Goal: Task Accomplishment & Management: Manage account settings

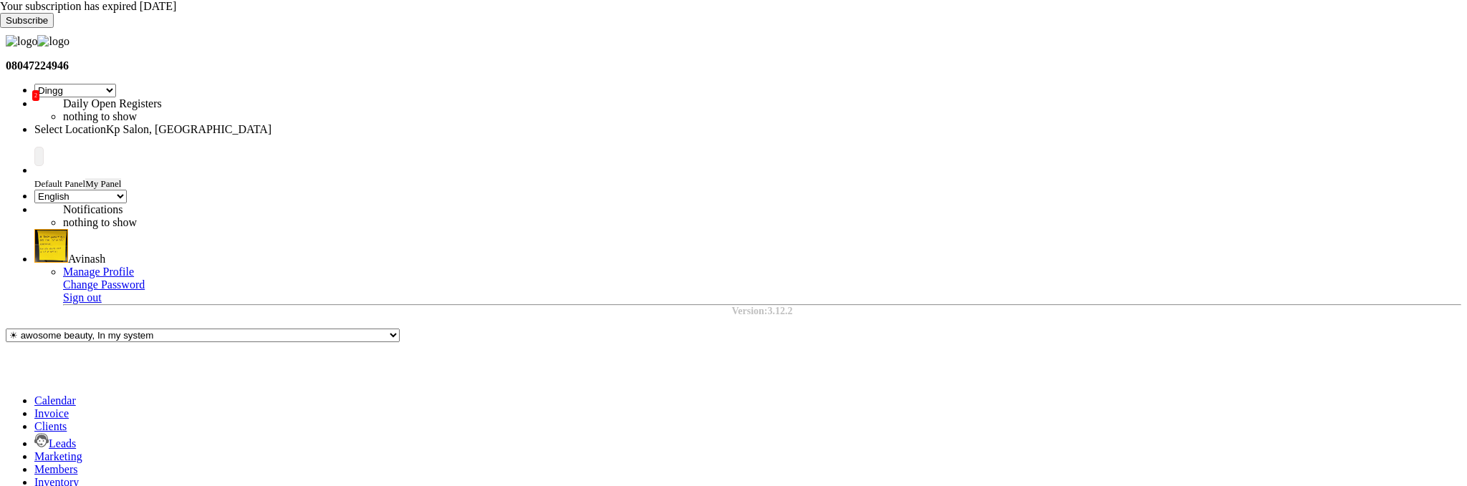
select select "28"
select select "en"
select select "filtered_report"
select select "pdf"
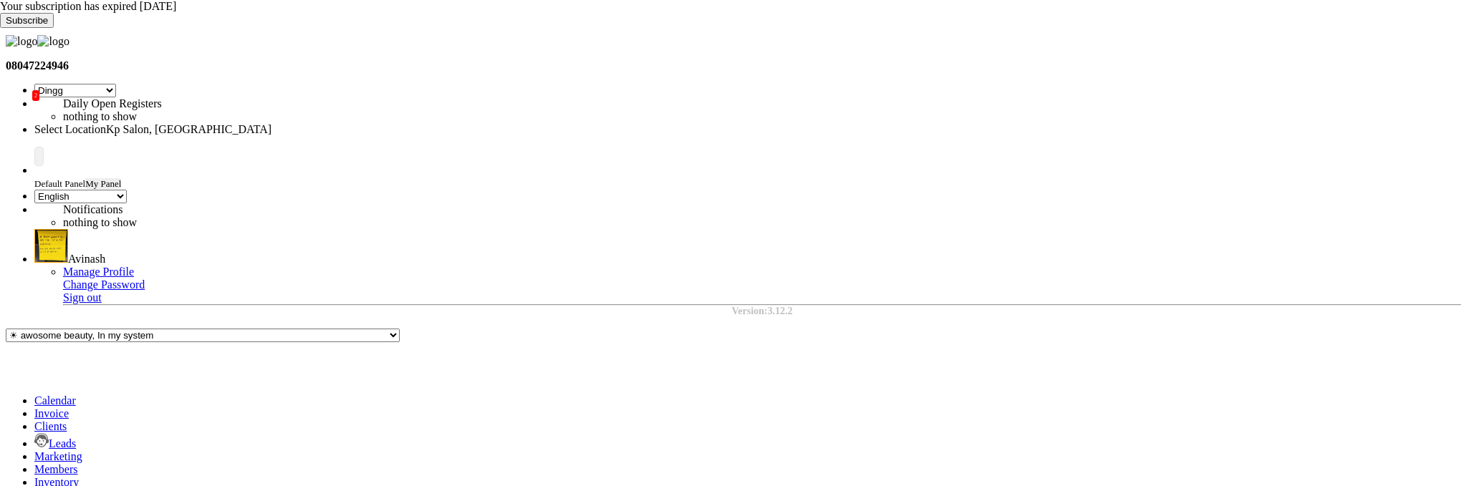
scroll to position [34, 0]
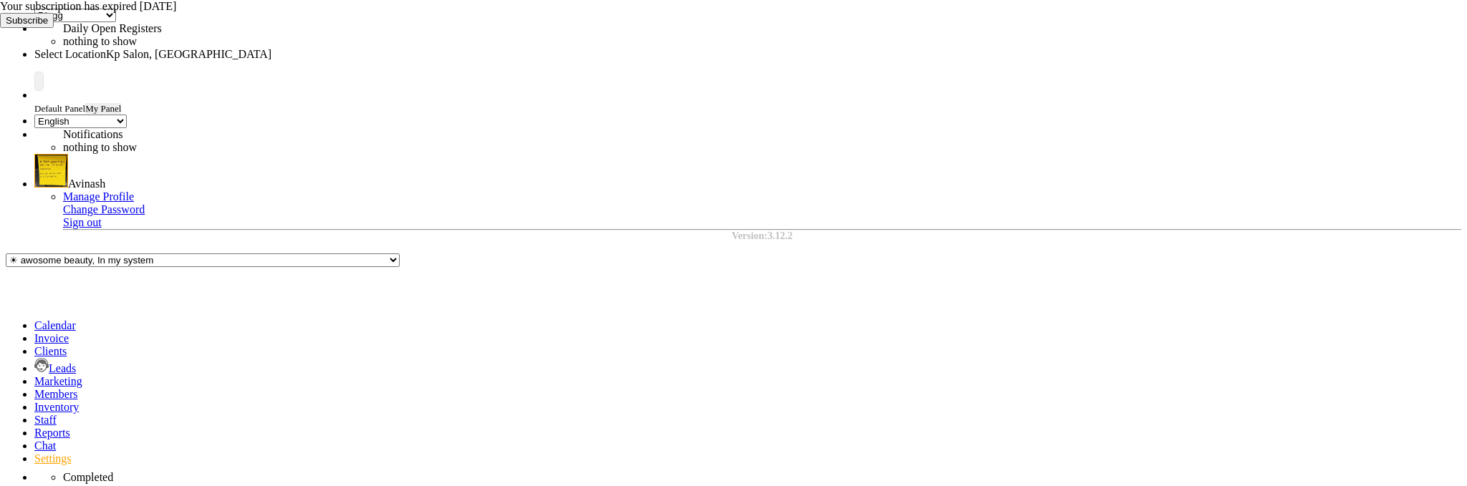
scroll to position [82, 0]
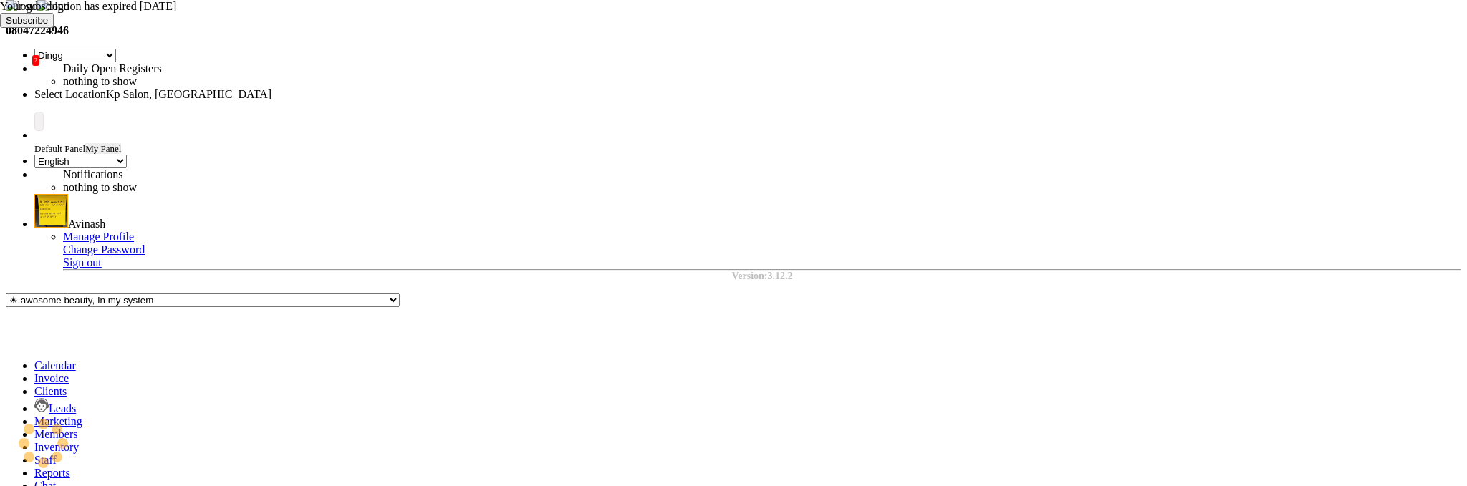
select select "1561"
select select "8"
select select "2025"
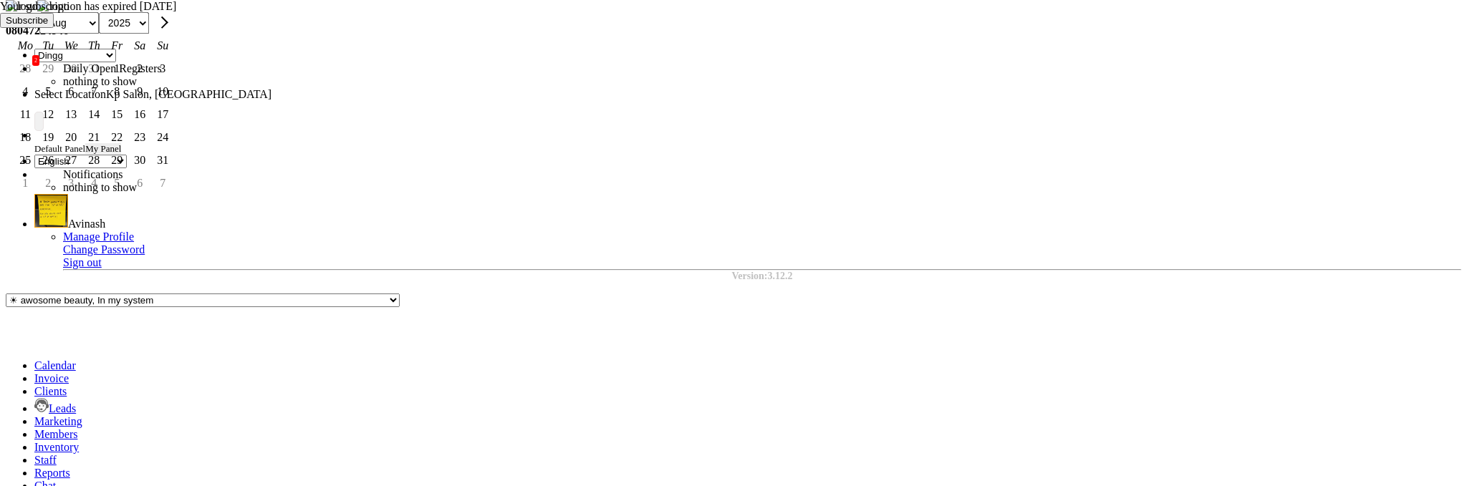
scroll to position [17, 0]
click at [32, 28] on span "Previous month" at bounding box center [26, 22] width 12 height 12
select select "7"
click at [59, 80] on div "1" at bounding box center [48, 68] width 23 height 23
type input "Jul 01, 2025"
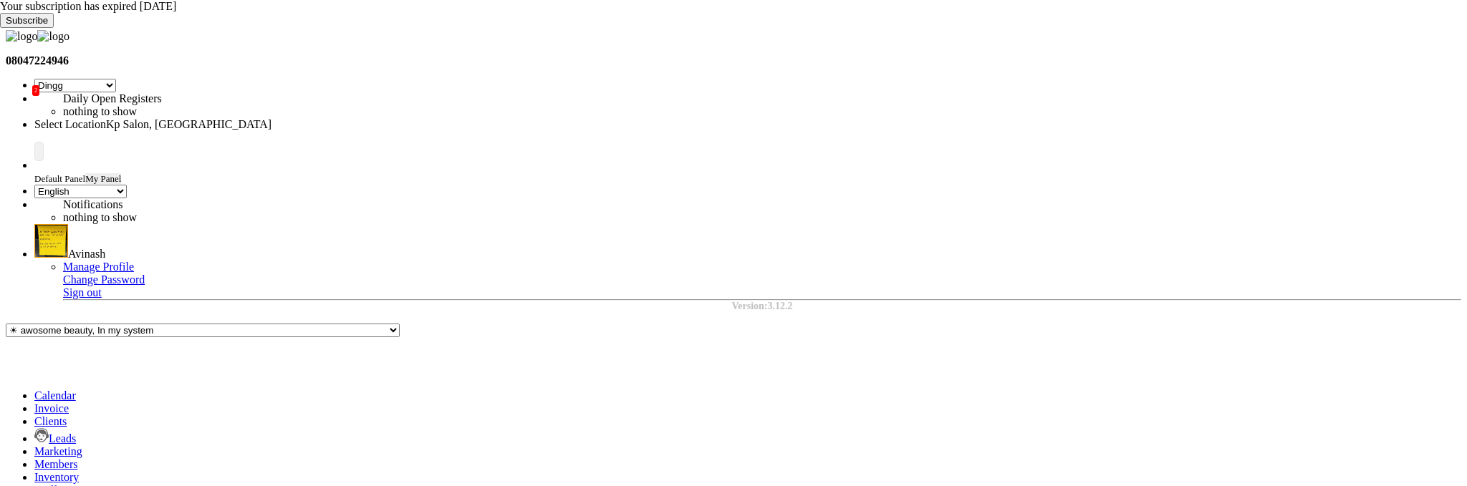
scroll to position [2, 0]
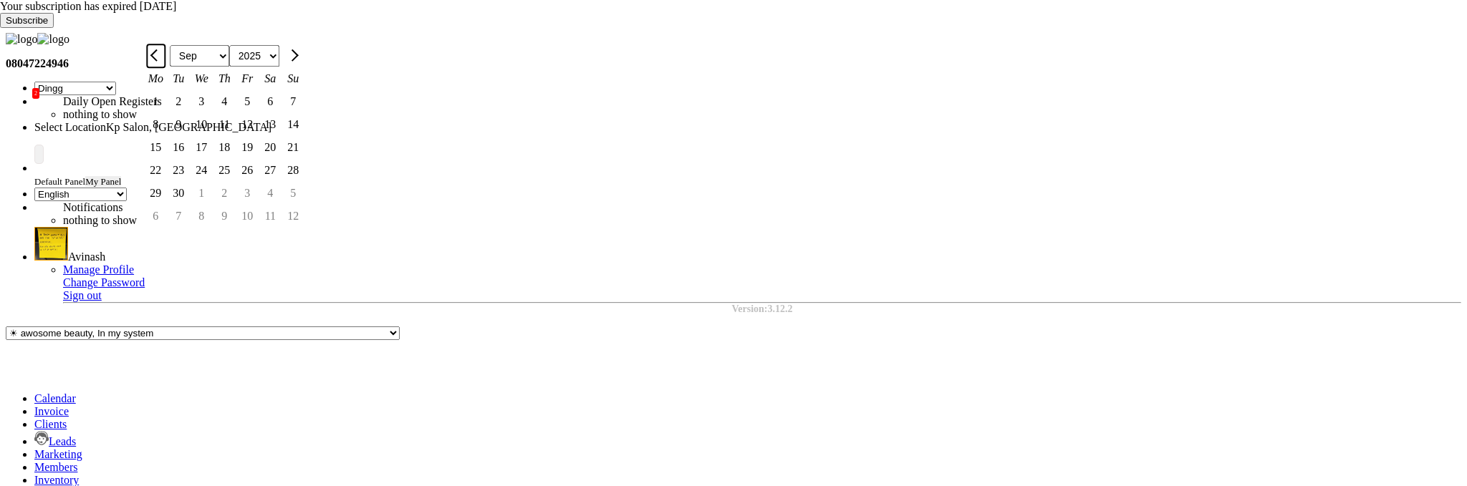
click at [165, 67] on button "Previous month" at bounding box center [156, 55] width 18 height 23
click at [163, 61] on span "Previous month" at bounding box center [156, 55] width 12 height 12
select select "7"
click at [167, 159] on div "14" at bounding box center [155, 147] width 23 height 23
type input "Jul 14, 2025"
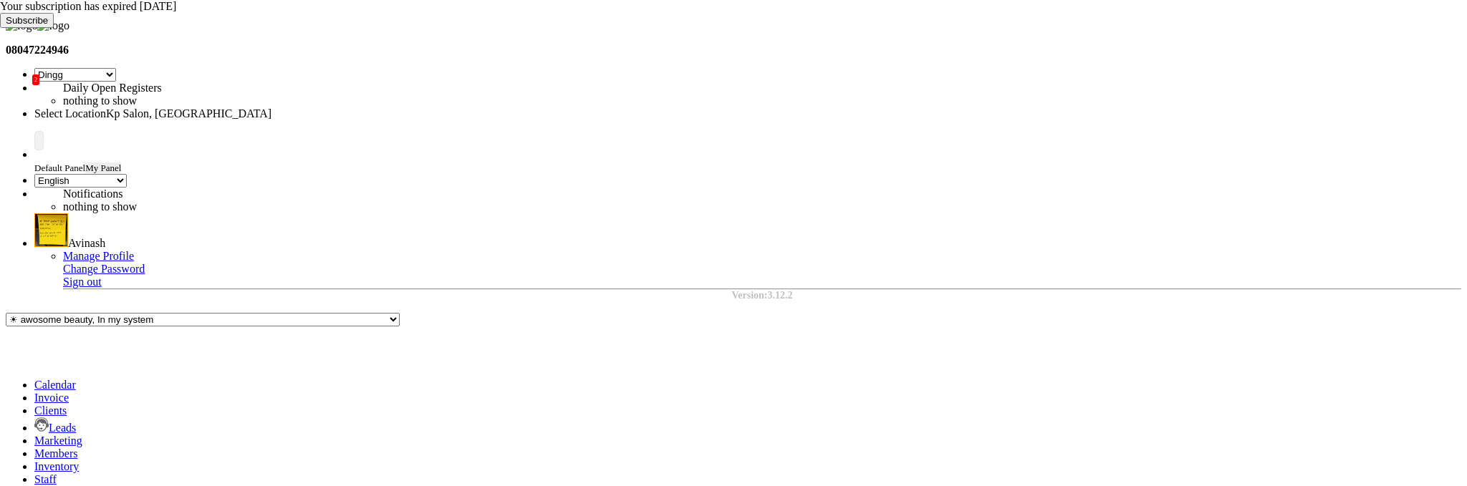
scroll to position [0, 0]
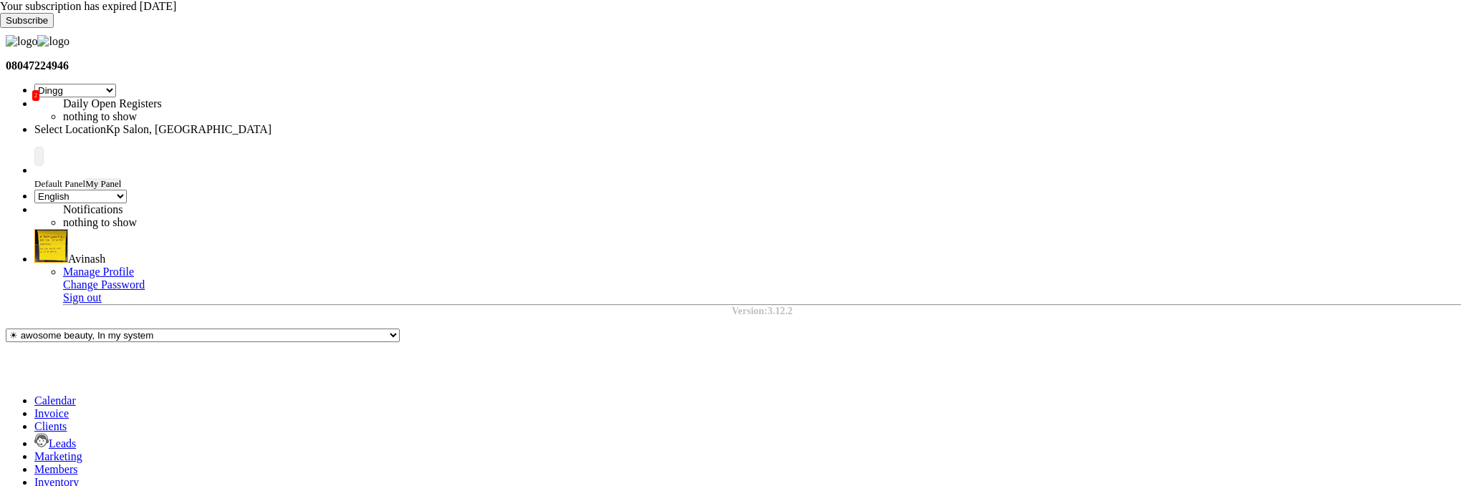
drag, startPoint x: 985, startPoint y: 266, endPoint x: 857, endPoint y: 266, distance: 128.9
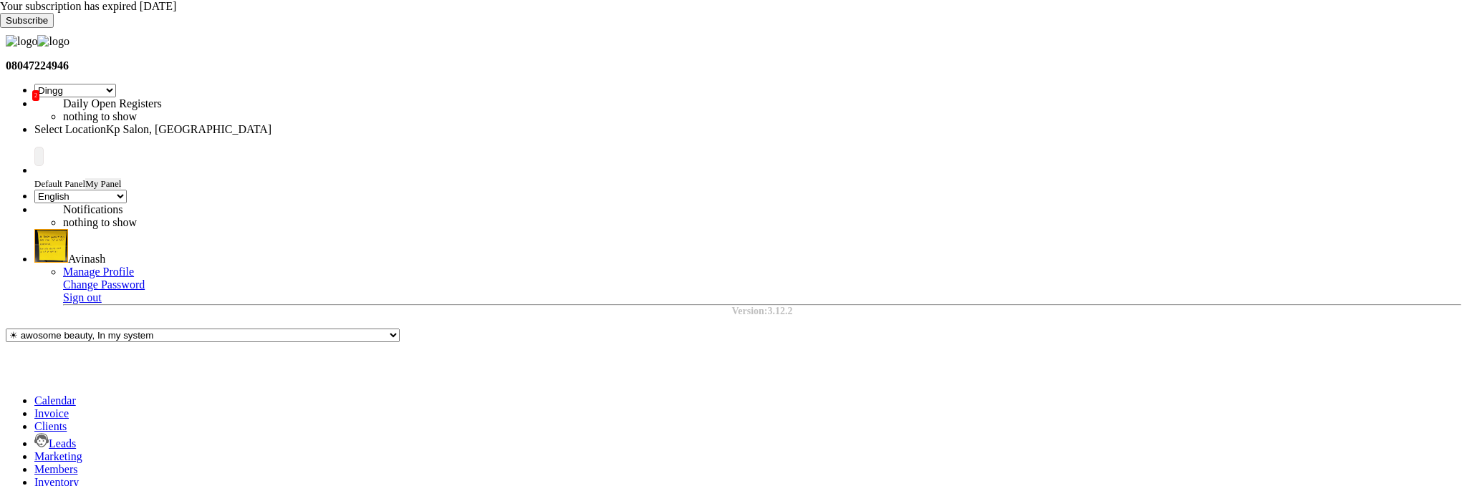
select select "filtered_report"
select select "pdf"
select select "9"
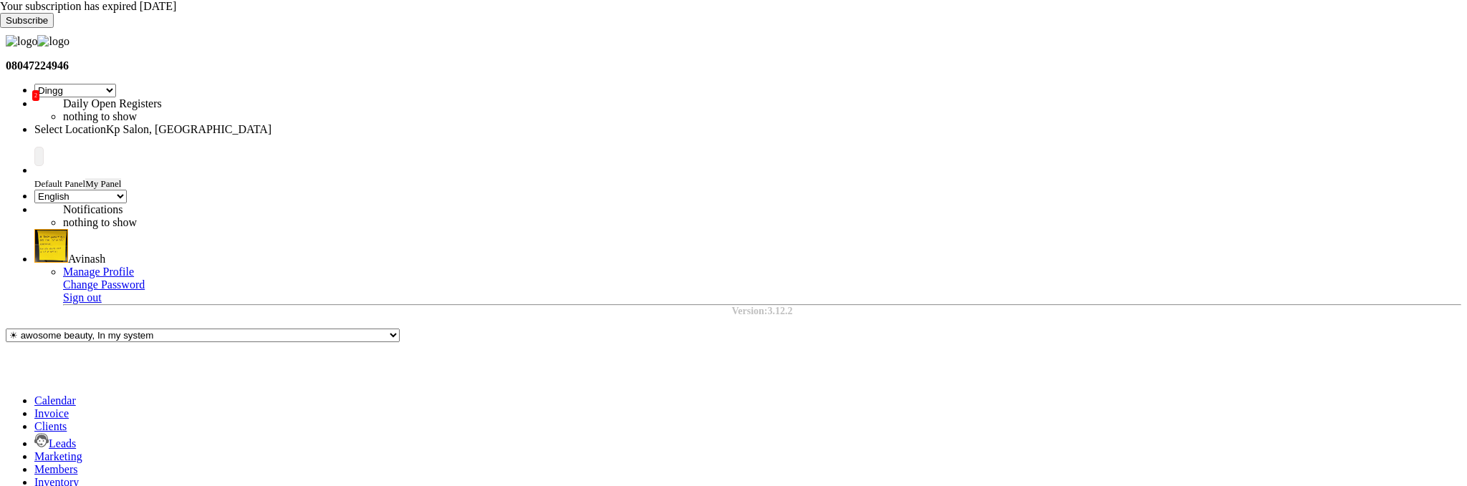
select select "2025"
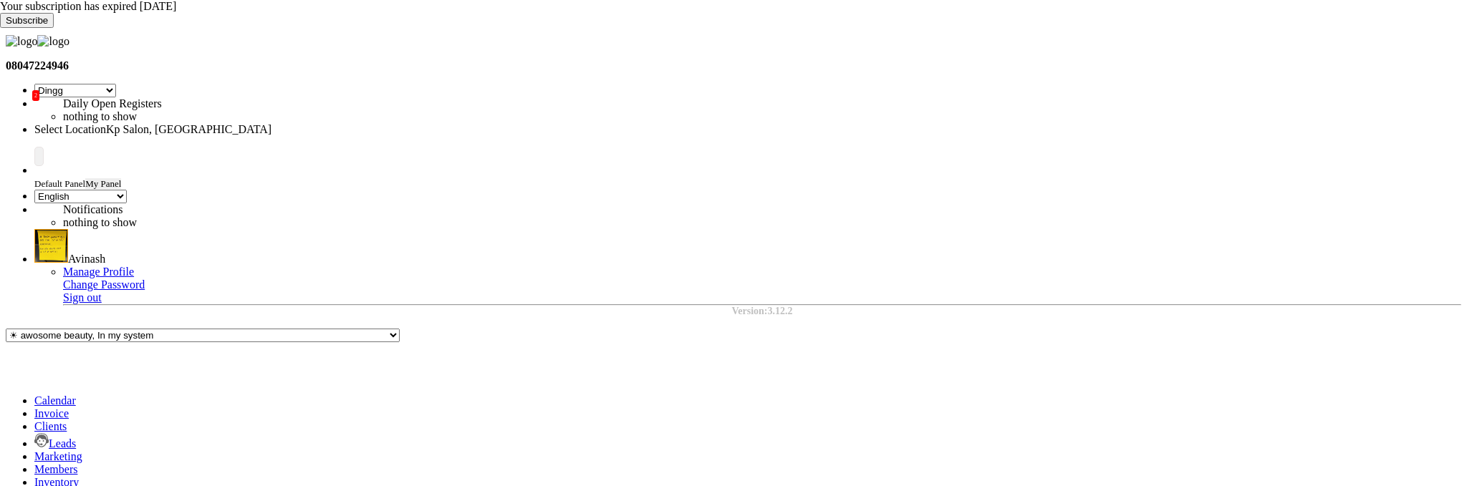
select select "7"
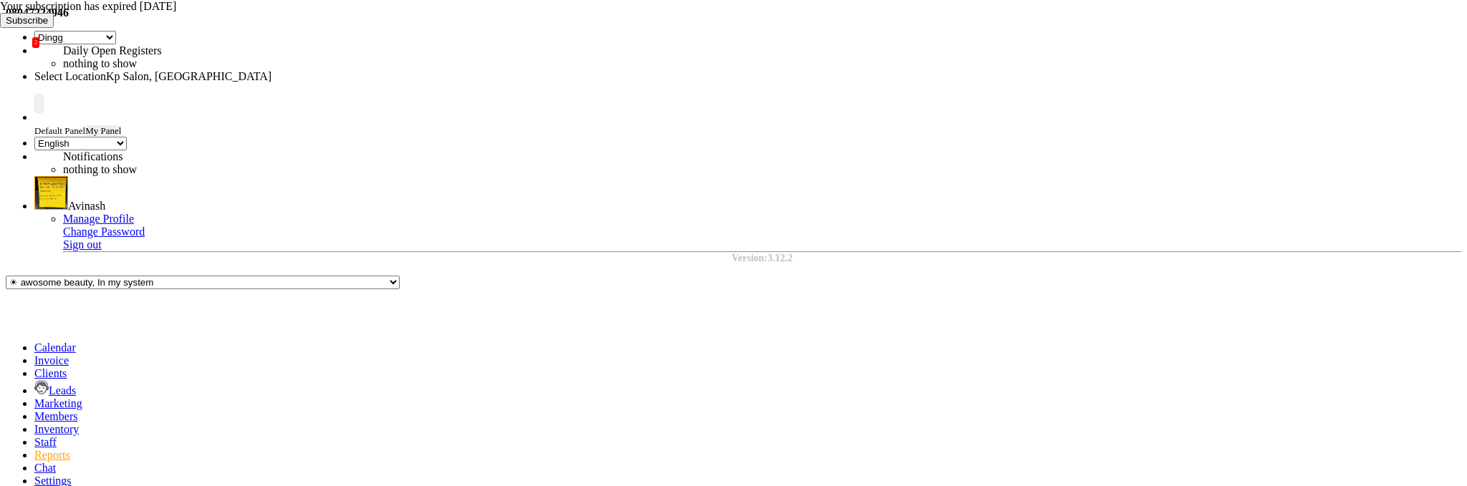
drag, startPoint x: 1007, startPoint y: 367, endPoint x: 898, endPoint y: 367, distance: 108.9
drag, startPoint x: 1129, startPoint y: 367, endPoint x: 1021, endPoint y: 367, distance: 108.9
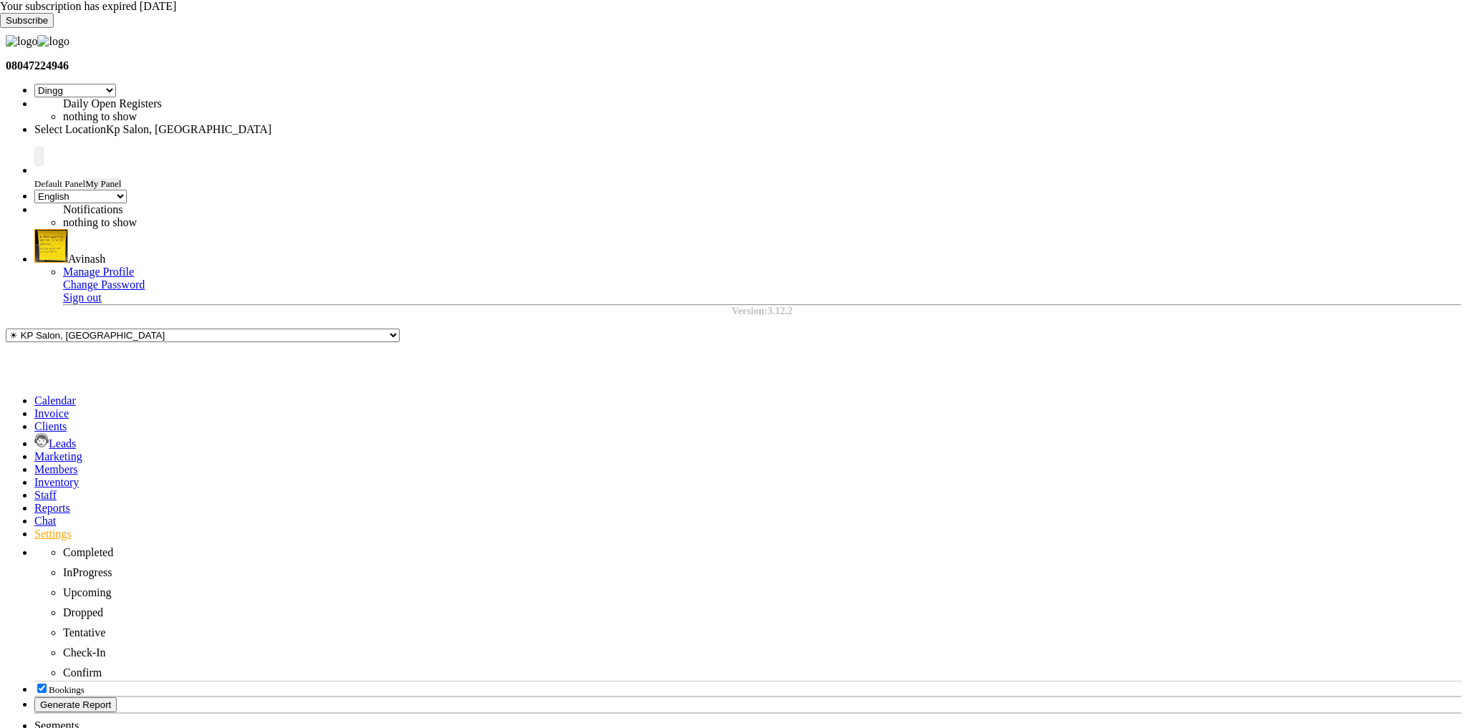
select select "28"
select select "en"
select select "1561"
